Goal: Task Accomplishment & Management: Manage account settings

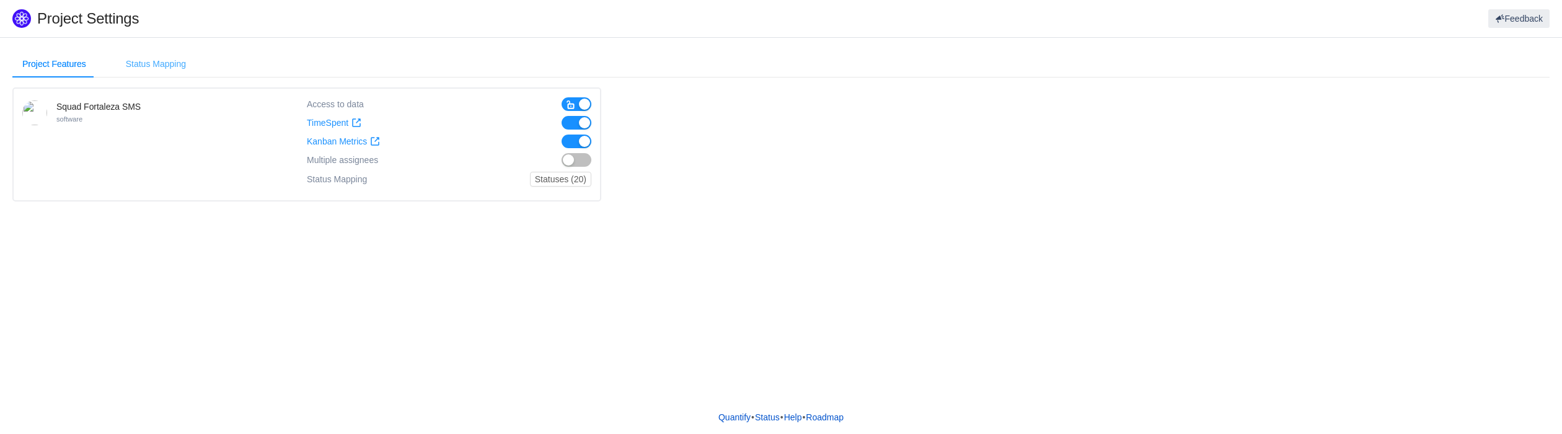
click at [140, 61] on div "Status Mapping" at bounding box center [156, 64] width 80 height 28
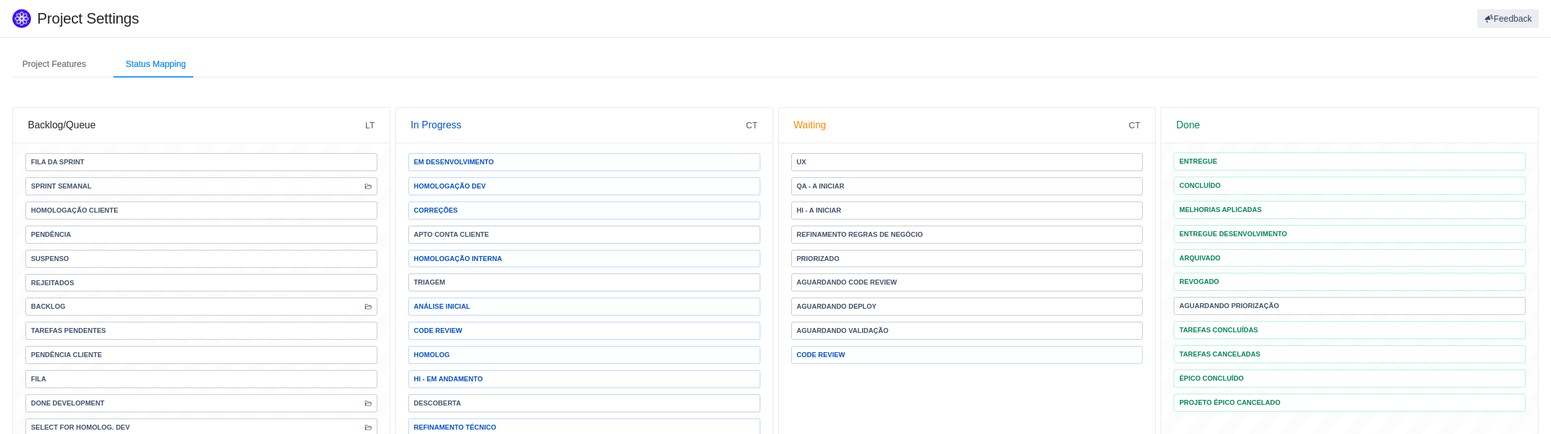
click at [372, 187] on span "Sprint Semanal" at bounding box center [201, 186] width 352 height 18
click at [53, 65] on div "Project Features" at bounding box center [54, 64] width 84 height 28
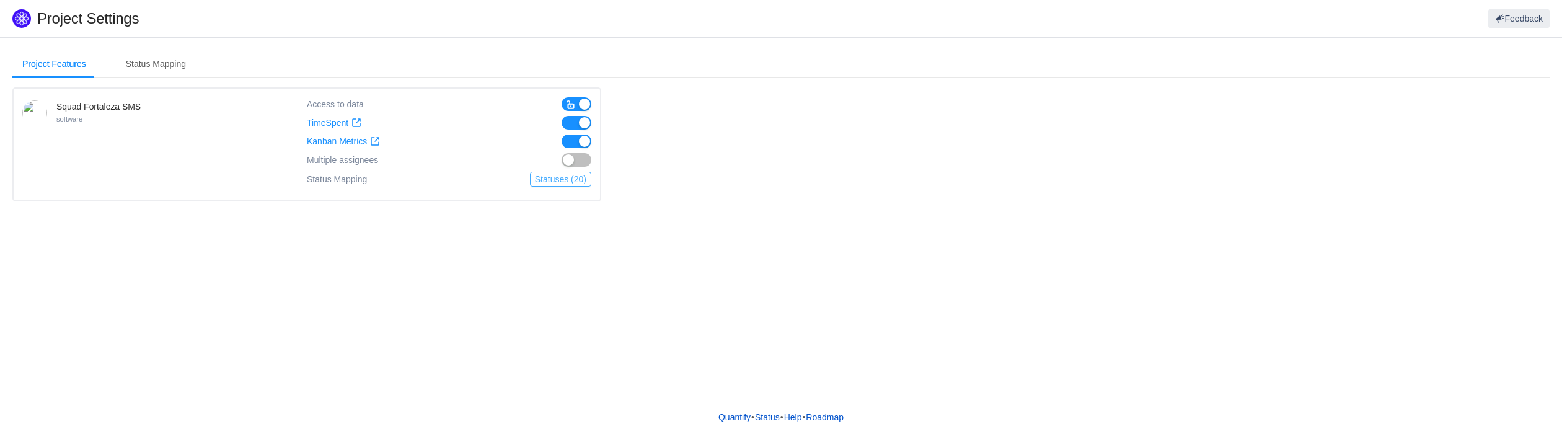
click at [558, 179] on button "Statuses (20)" at bounding box center [560, 179] width 61 height 15
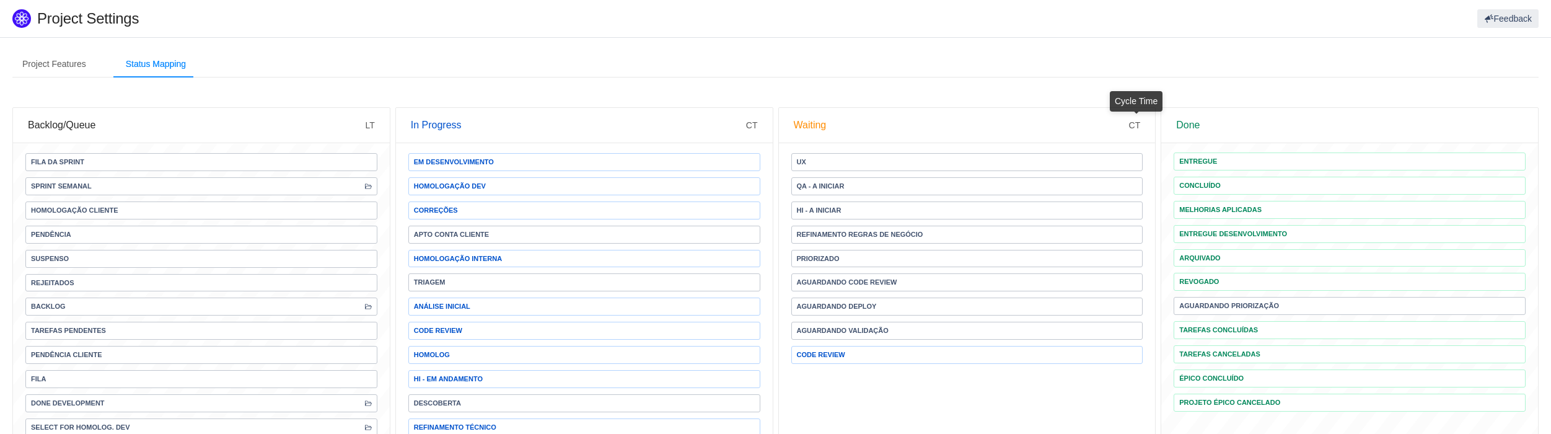
click at [1136, 123] on span "CT" at bounding box center [1135, 125] width 12 height 10
click at [1142, 122] on div "Waiting CT" at bounding box center [967, 125] width 377 height 35
click at [1244, 120] on div "Done" at bounding box center [1349, 125] width 347 height 35
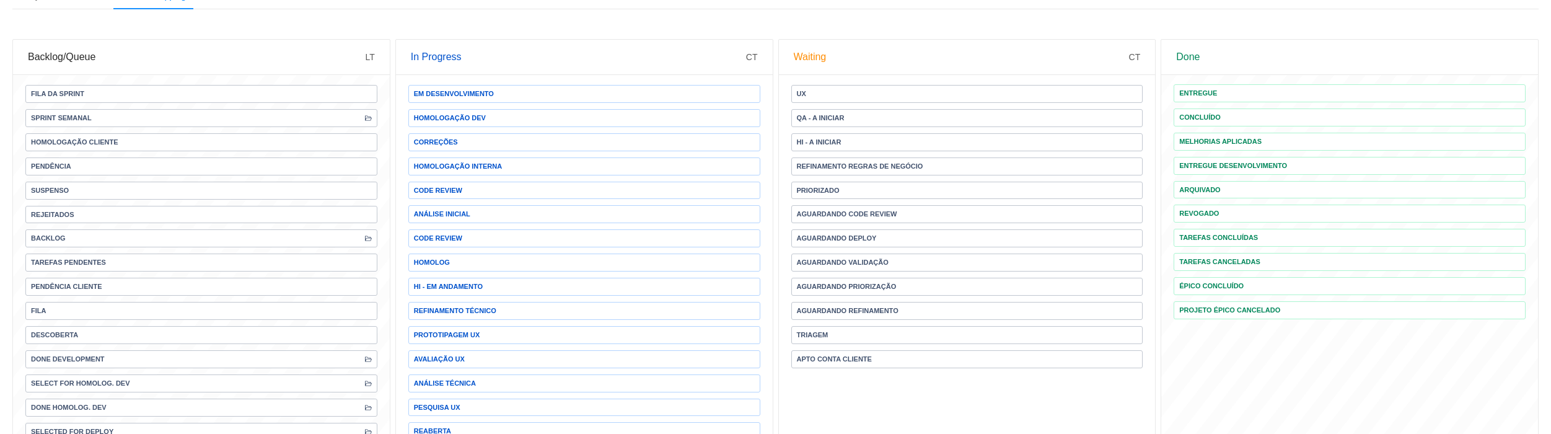
scroll to position [69, 0]
click at [921, 166] on span "Refinamento Regras de Negócio" at bounding box center [860, 165] width 126 height 7
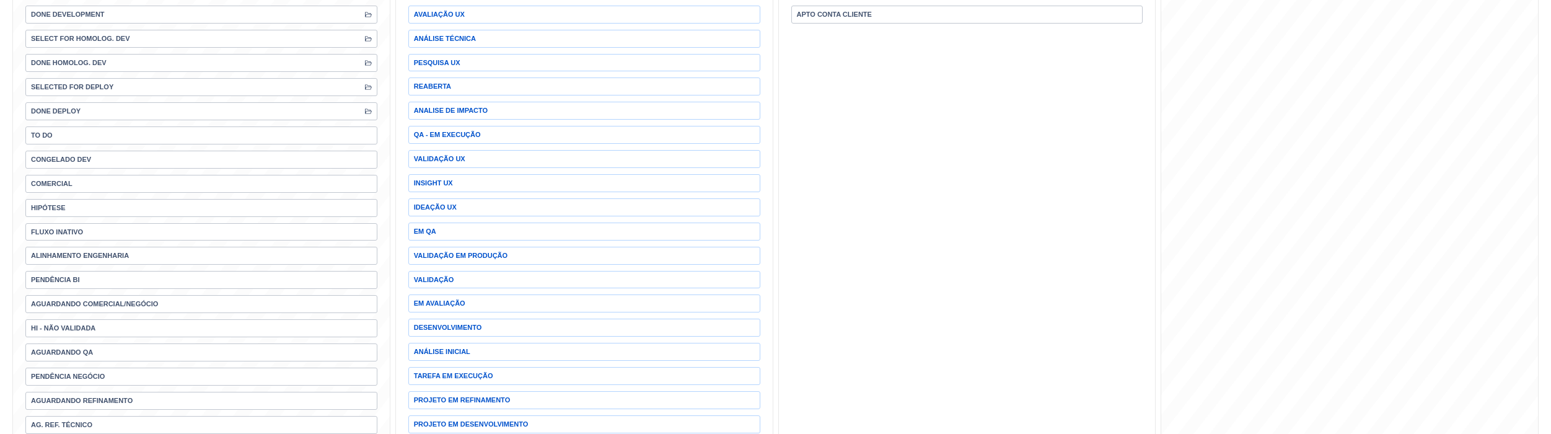
scroll to position [826, 0]
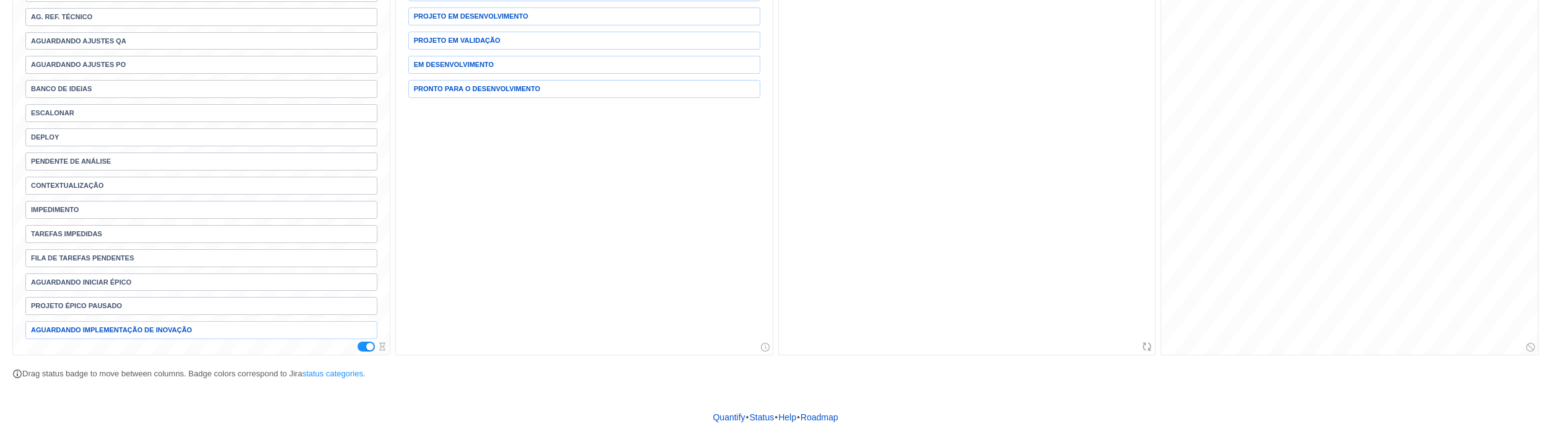
click at [155, 333] on span "Aguardando Implementação de Inovação" at bounding box center [111, 330] width 161 height 7
click at [128, 339] on span "Aguardando Implementação de Inovação" at bounding box center [201, 330] width 352 height 18
click at [128, 333] on span "Aguardando Implementação de Inovação" at bounding box center [111, 330] width 161 height 7
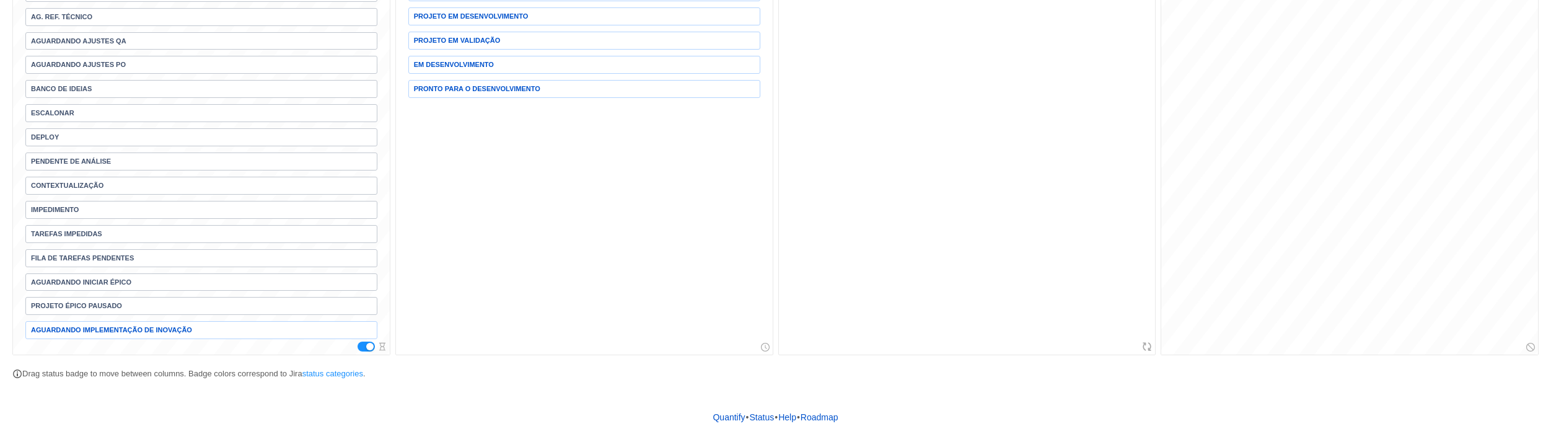
click at [128, 333] on span "Aguardando Implementação de Inovação" at bounding box center [111, 330] width 161 height 7
drag, startPoint x: 128, startPoint y: 358, endPoint x: 383, endPoint y: 400, distance: 258.9
click at [363, 378] on link "status categories" at bounding box center [332, 373] width 61 height 9
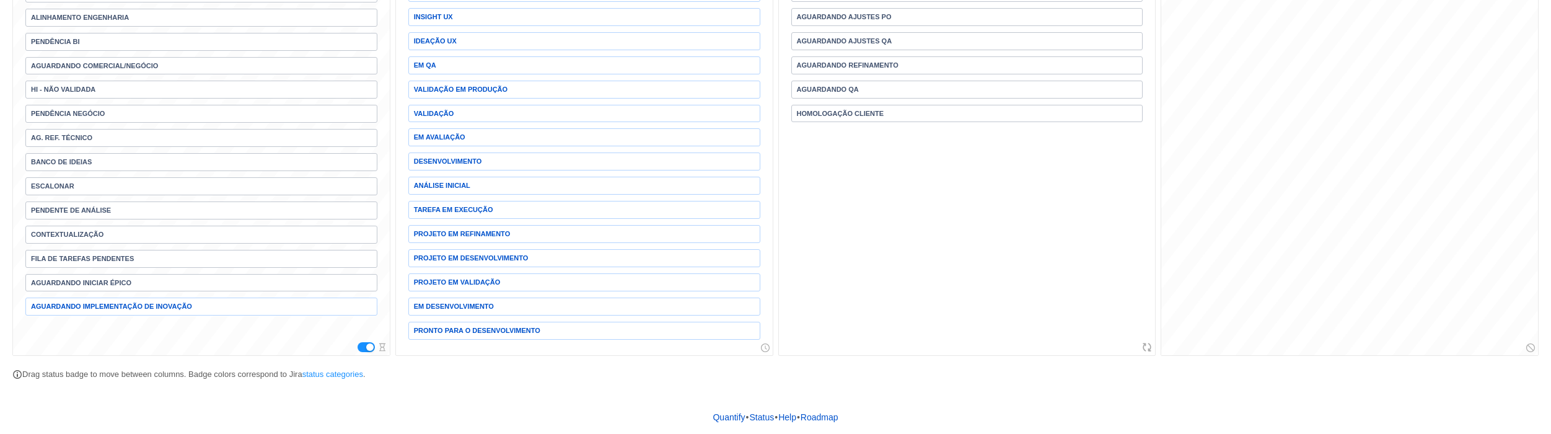
scroll to position [607, 0]
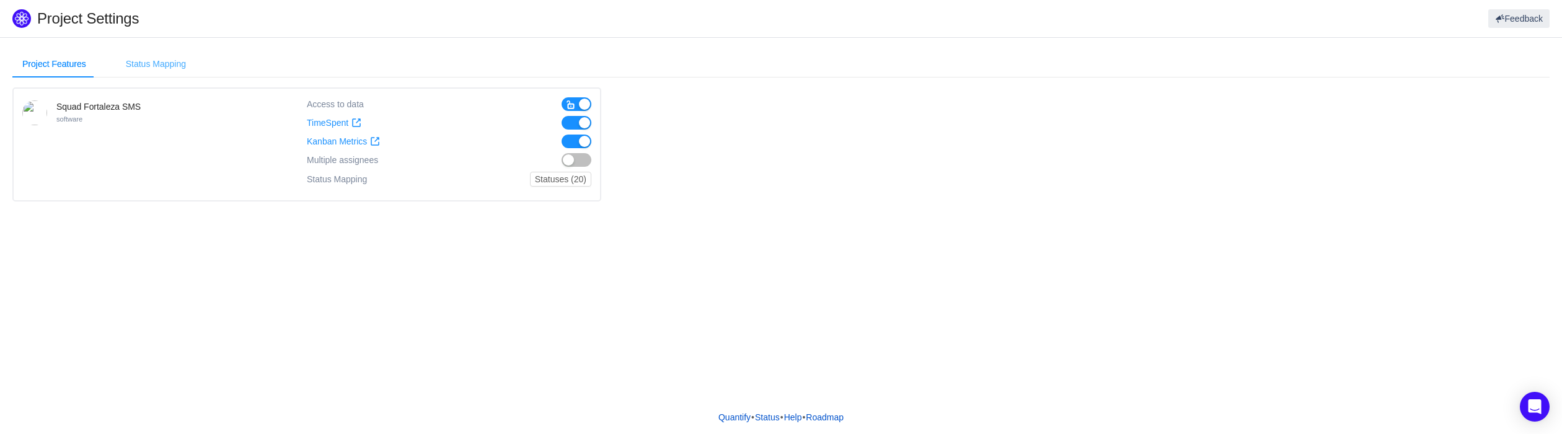
click at [171, 65] on div "Status Mapping" at bounding box center [156, 64] width 80 height 28
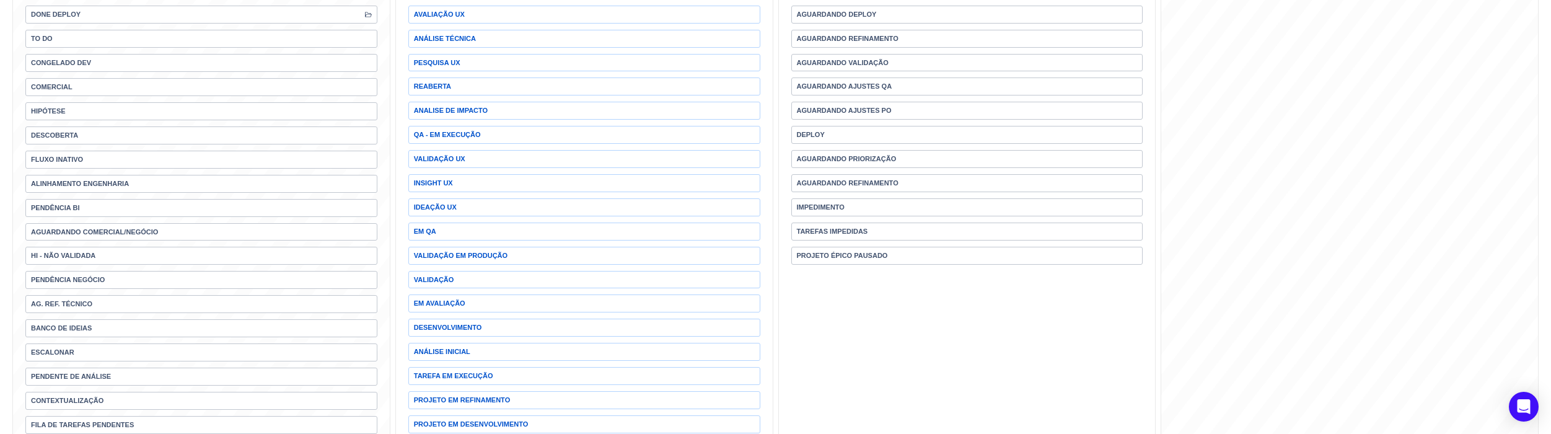
scroll to position [607, 0]
